Goal: Submit feedback/report problem

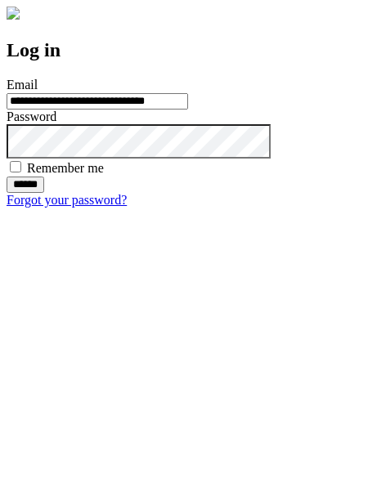
type input "**********"
click at [44, 193] on input "******" at bounding box center [26, 185] width 38 height 16
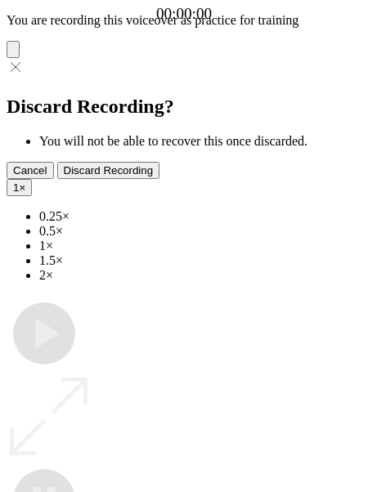
type input "**********"
